Goal: Transaction & Acquisition: Purchase product/service

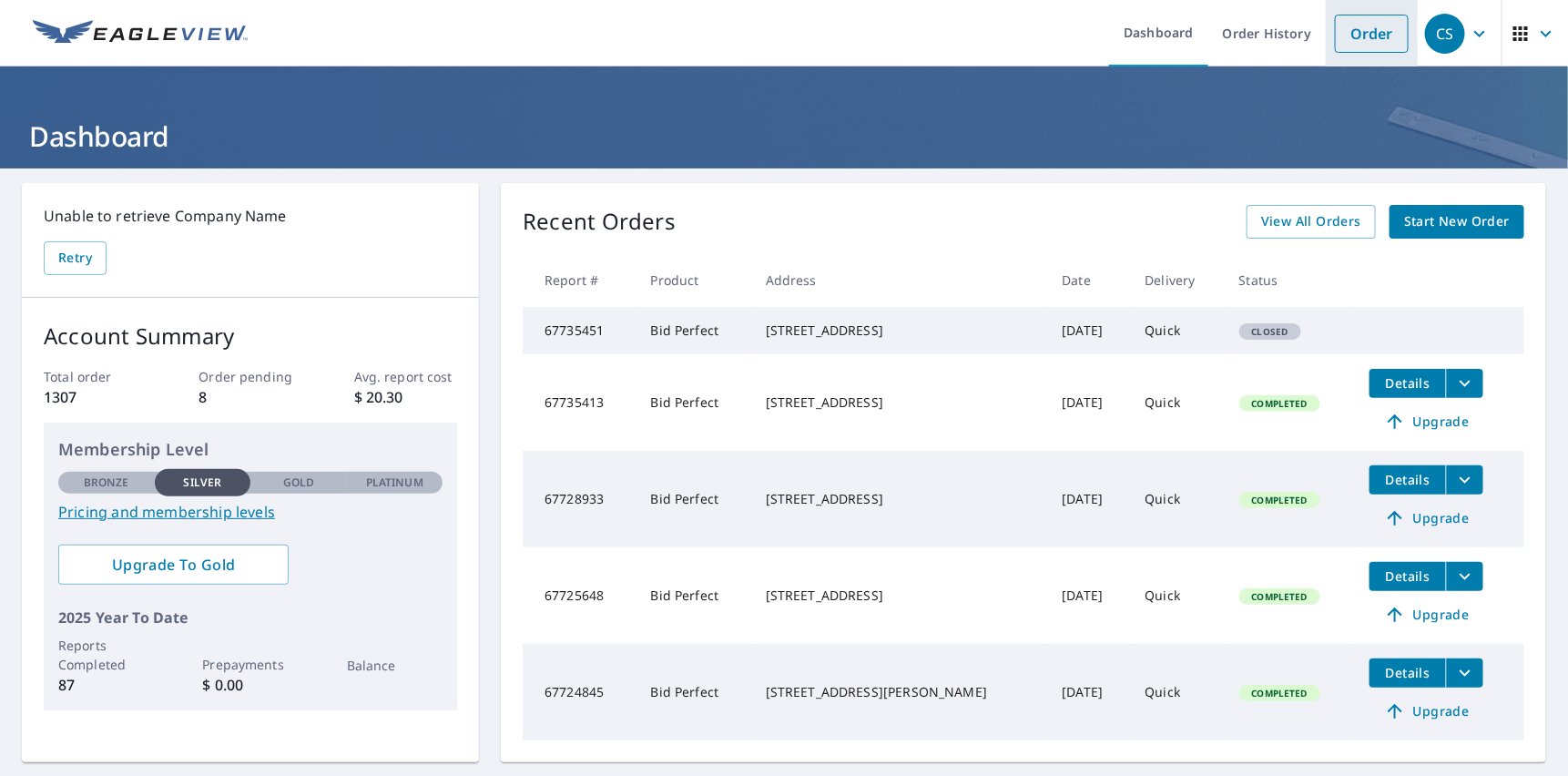
click at [1350, 33] on link "Order" at bounding box center [1371, 33] width 74 height 38
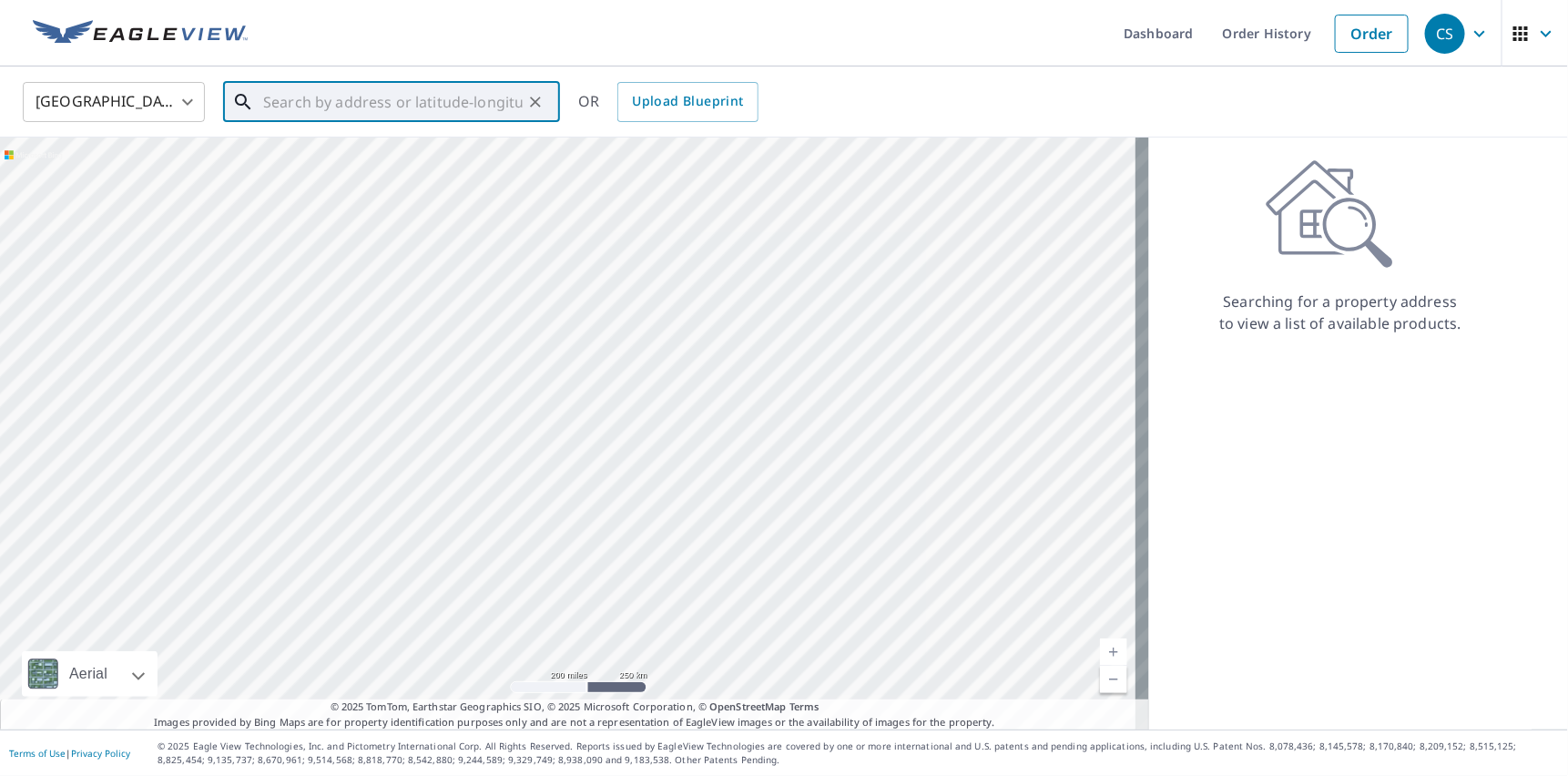
click at [269, 106] on input "text" at bounding box center [393, 102] width 260 height 51
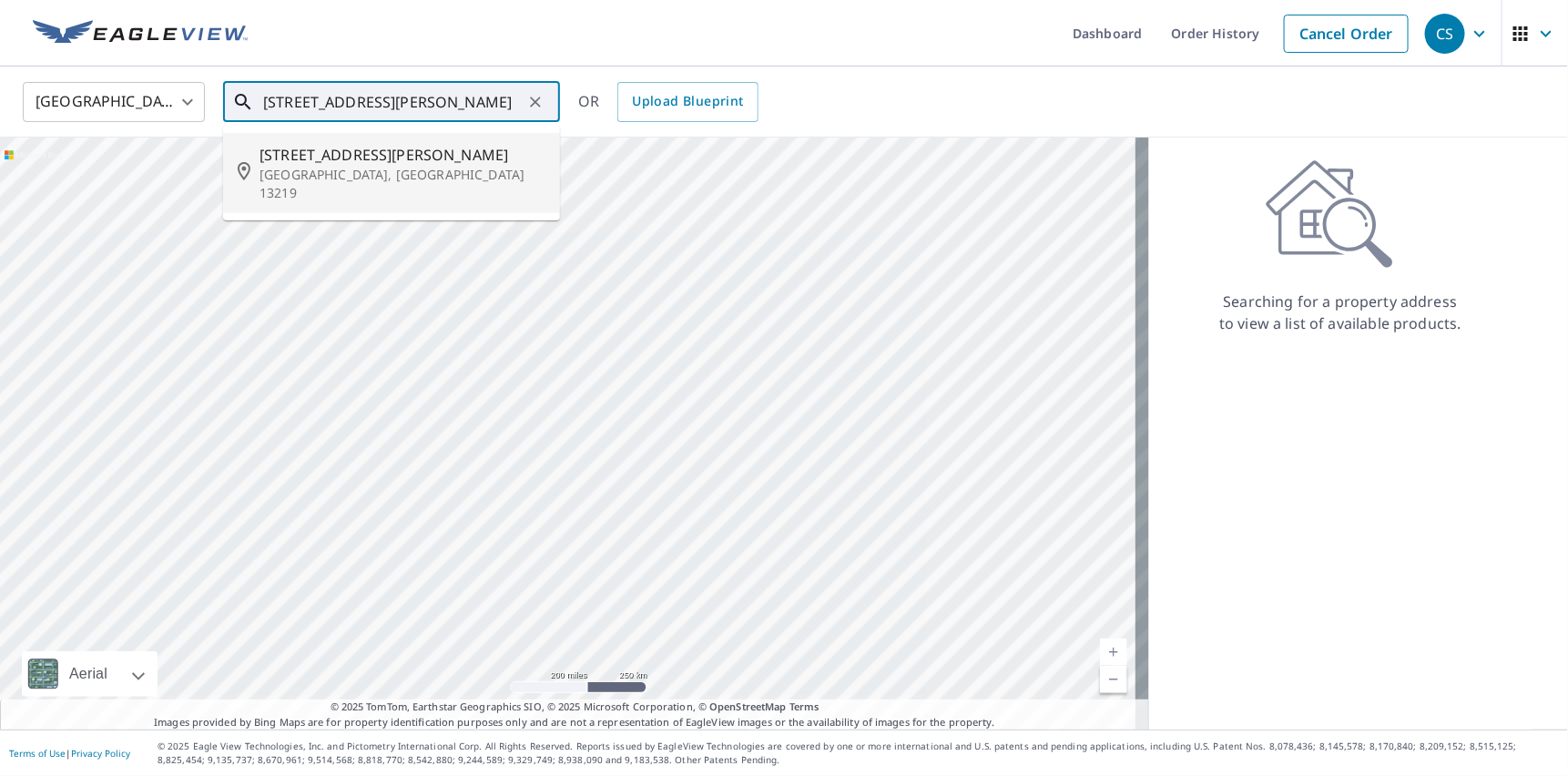
click at [302, 155] on span "[STREET_ADDRESS][PERSON_NAME]" at bounding box center [402, 154] width 286 height 22
type input "[STREET_ADDRESS][PERSON_NAME]"
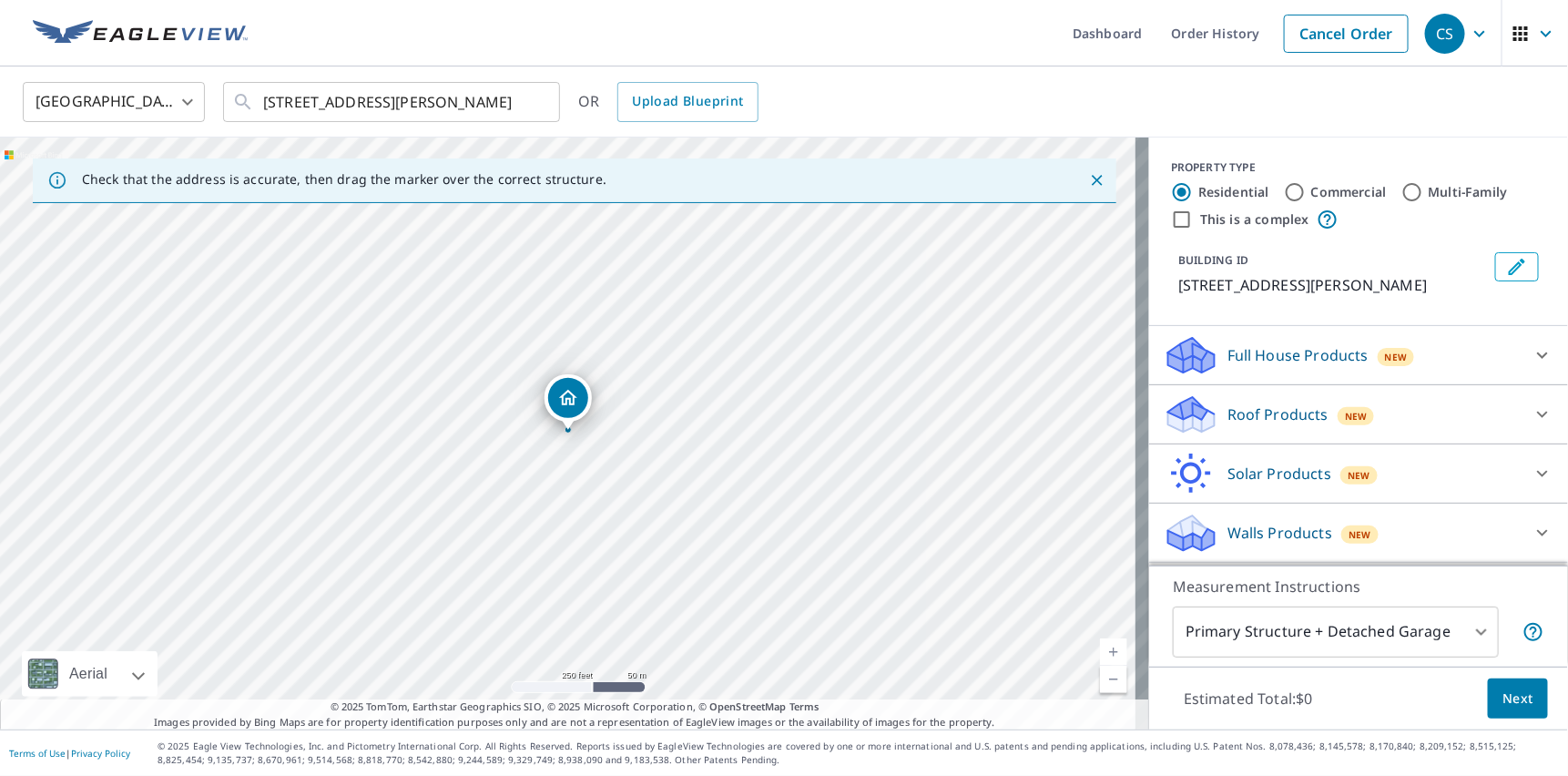
click at [1531, 408] on icon at bounding box center [1542, 414] width 22 height 22
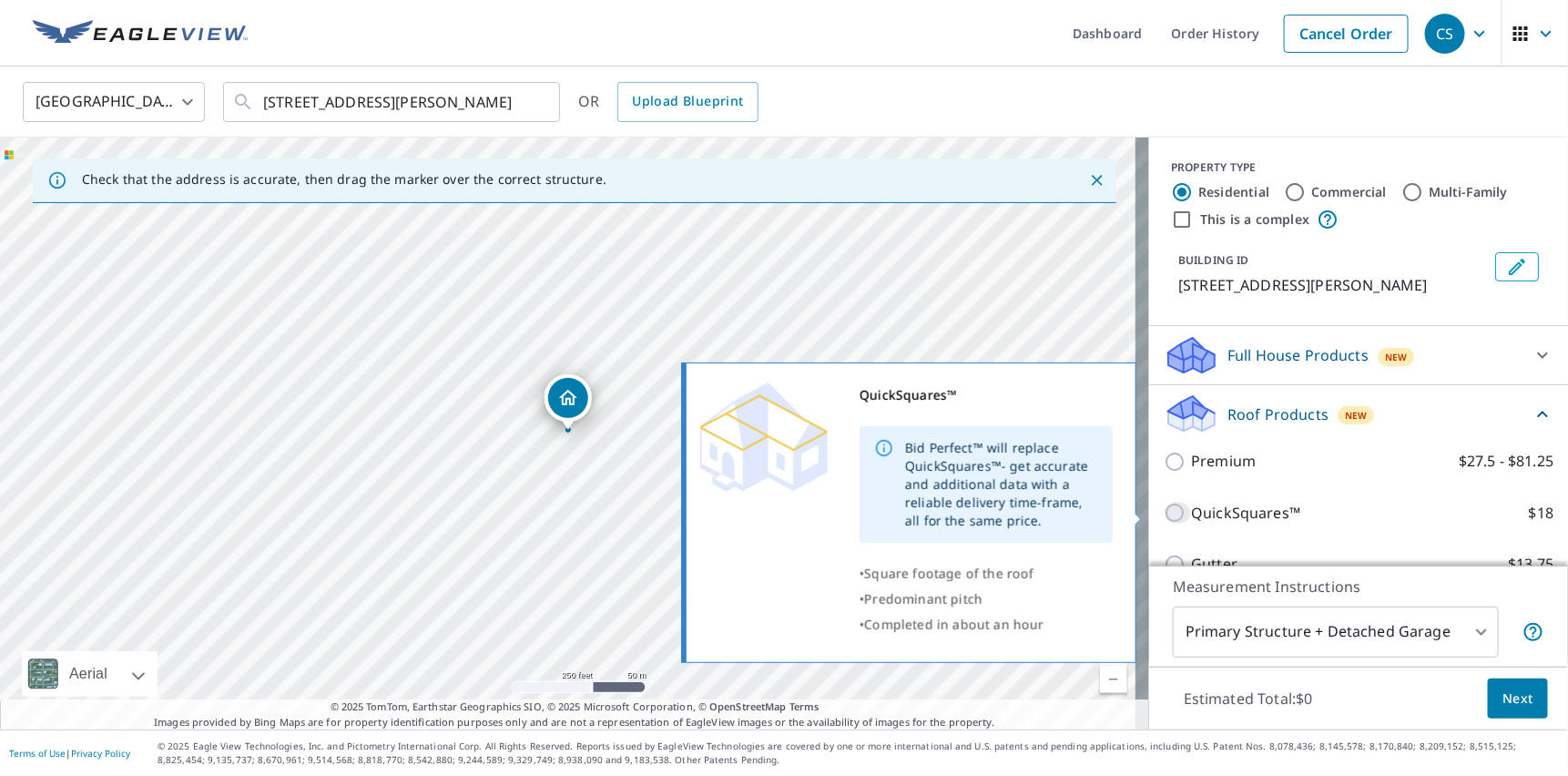
click at [1166, 514] on input "QuickSquares™ $18" at bounding box center [1177, 512] width 27 height 22
checkbox input "true"
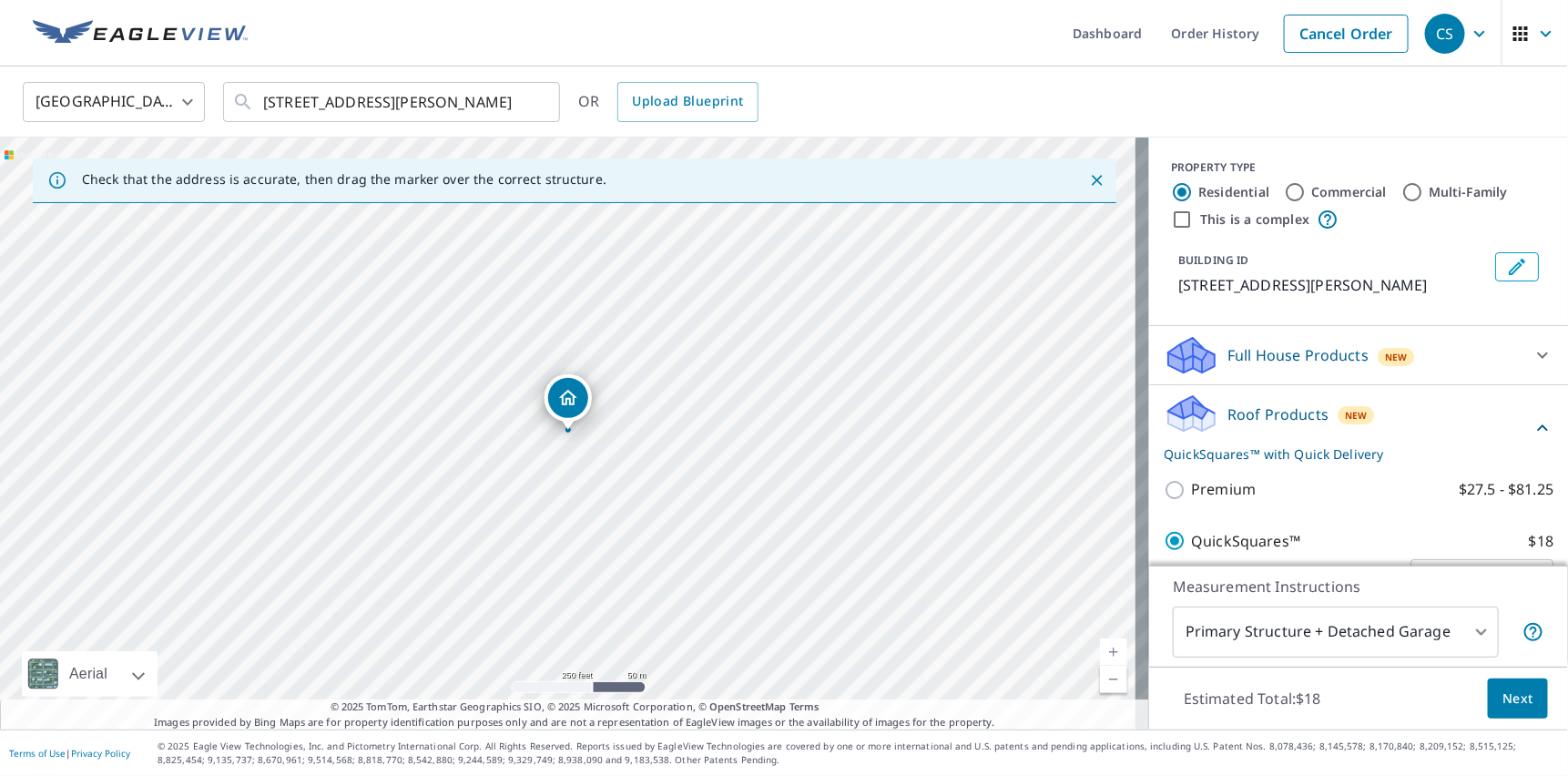
scroll to position [121, 0]
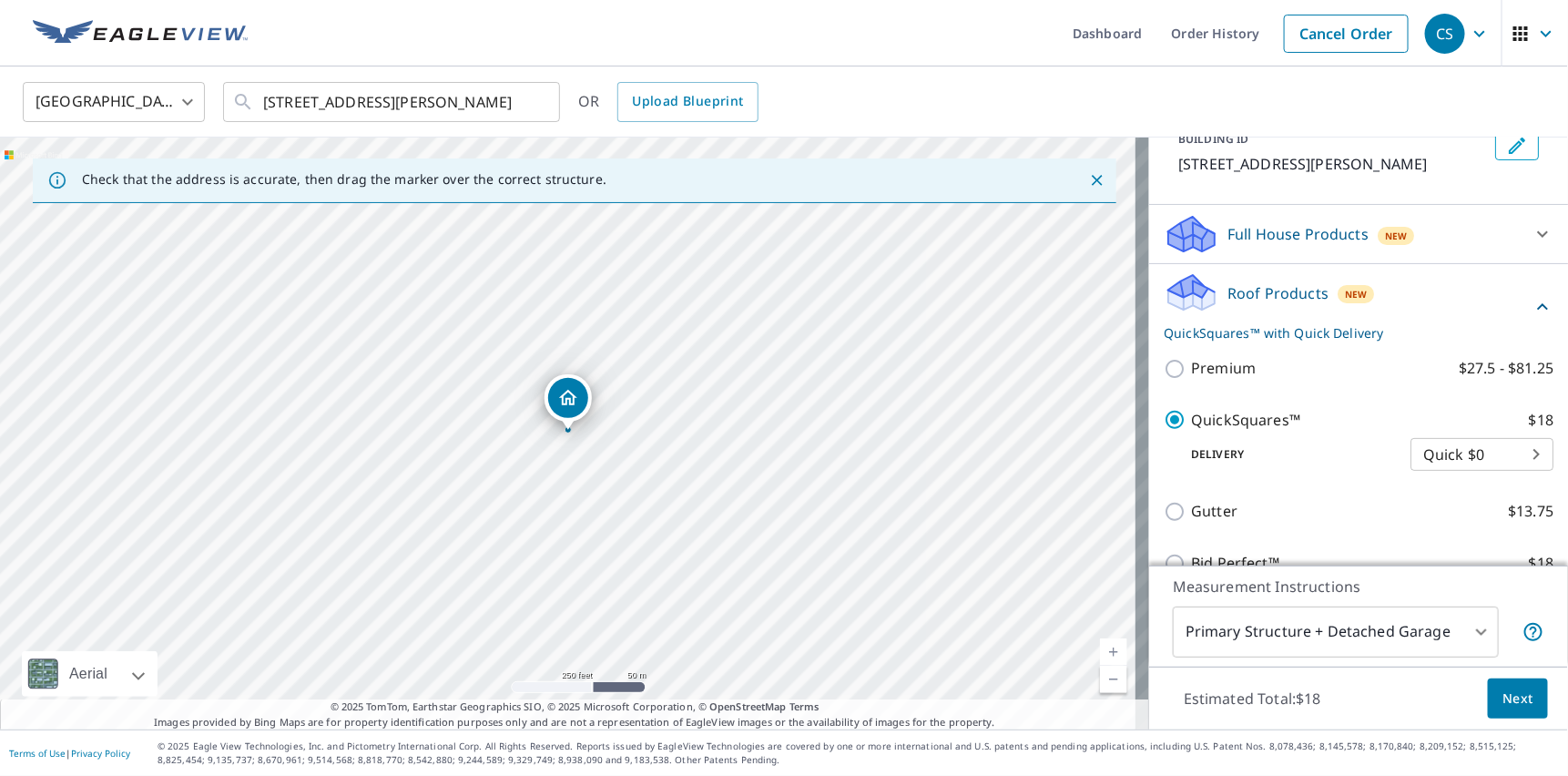
click at [1505, 696] on span "Next" at bounding box center [1518, 698] width 31 height 22
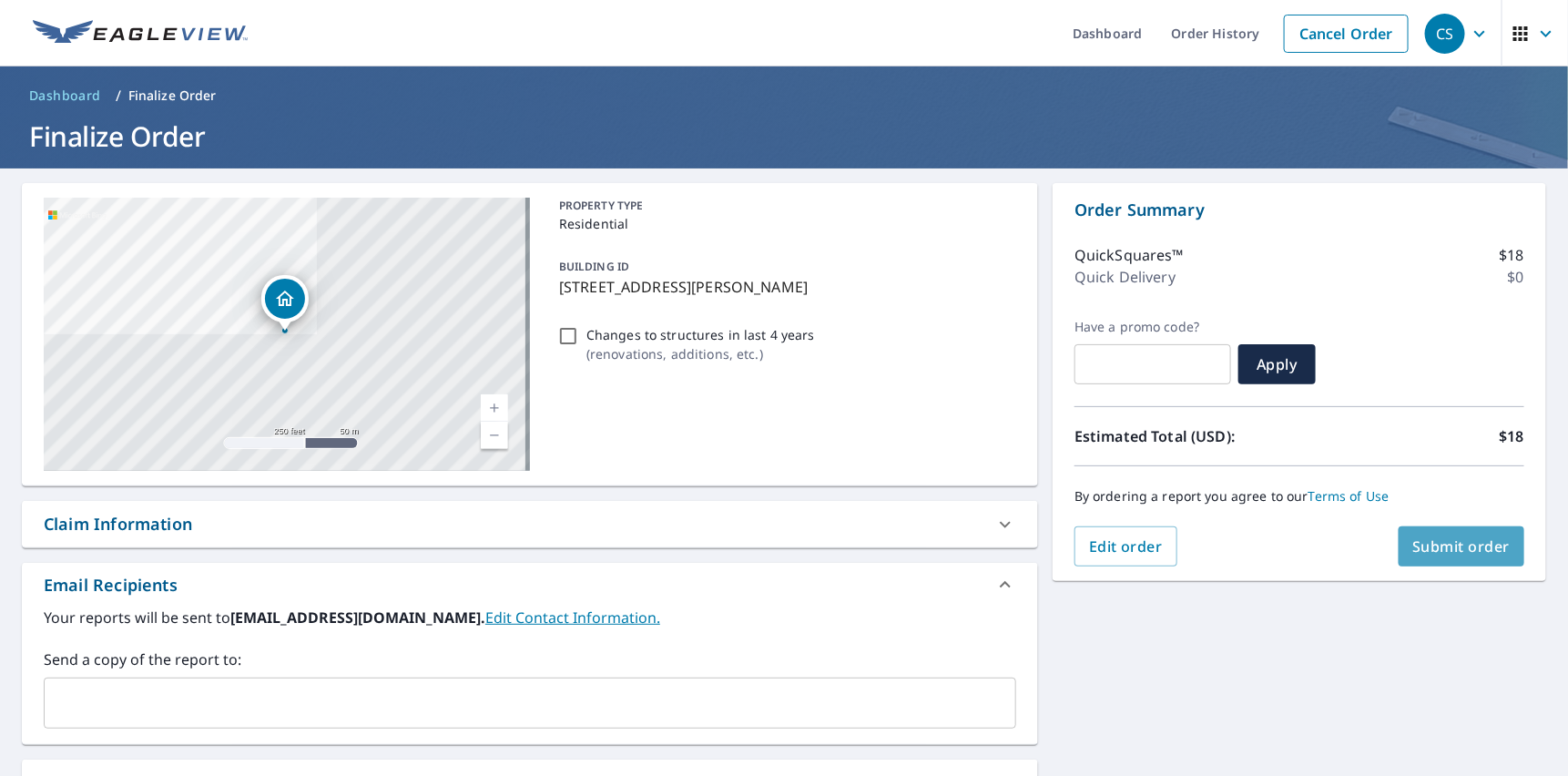
click at [1441, 543] on span "Submit order" at bounding box center [1461, 546] width 97 height 20
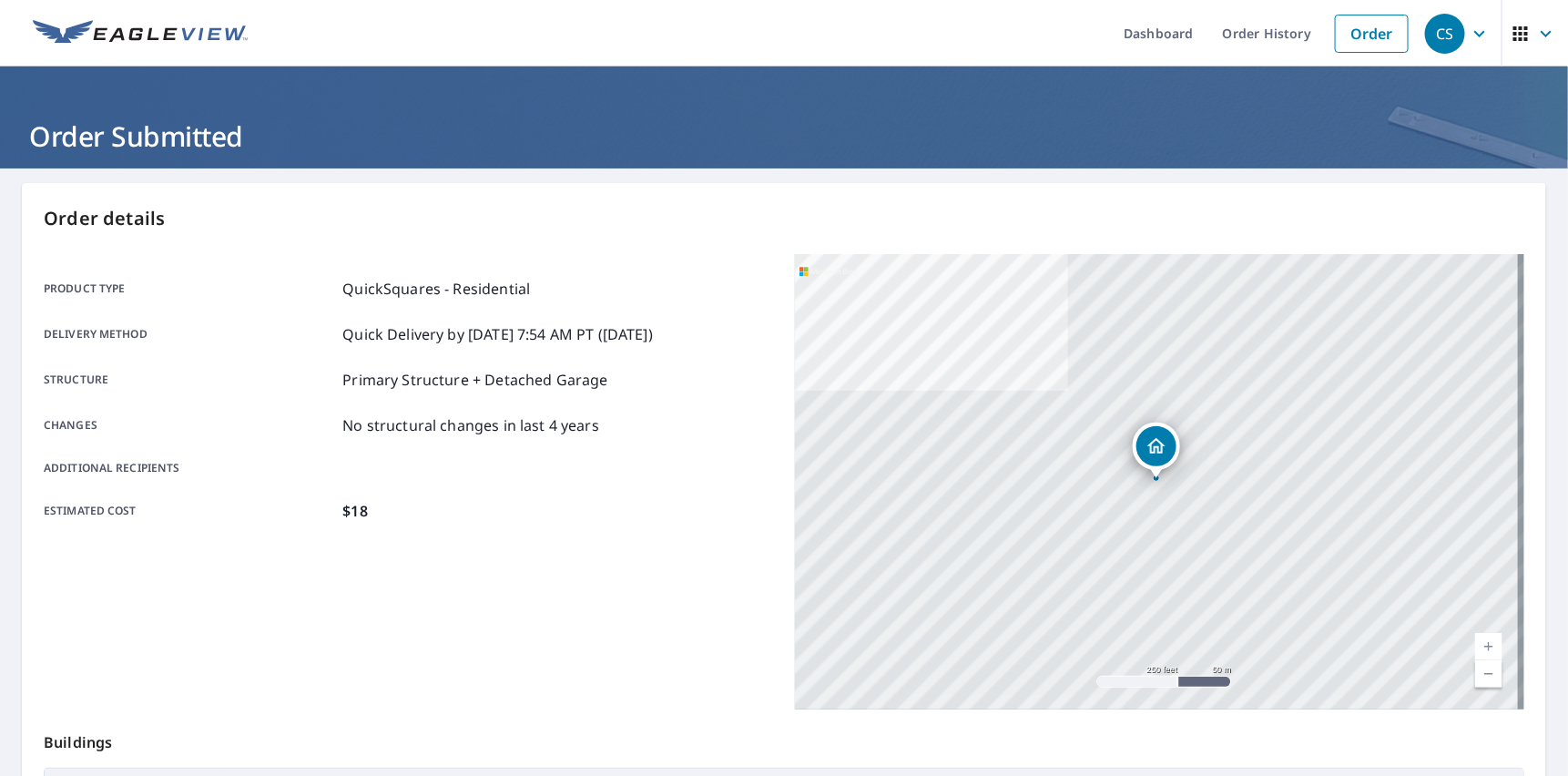
scroll to position [294, 0]
